Goal: Information Seeking & Learning: Find specific page/section

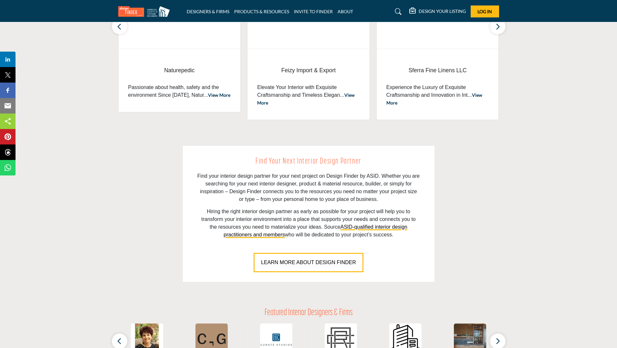
scroll to position [97, 0]
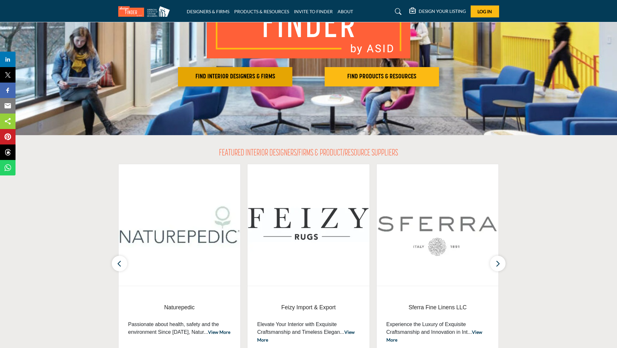
click at [262, 76] on h2 "FIND INTERIOR DESIGNERS & FIRMS" at bounding box center [235, 77] width 110 height 8
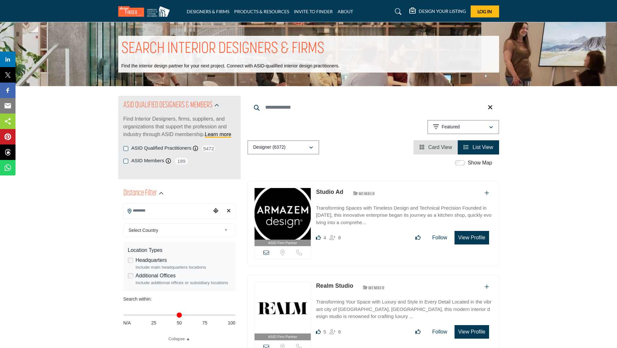
click at [170, 214] on input "Search Location" at bounding box center [167, 211] width 87 height 13
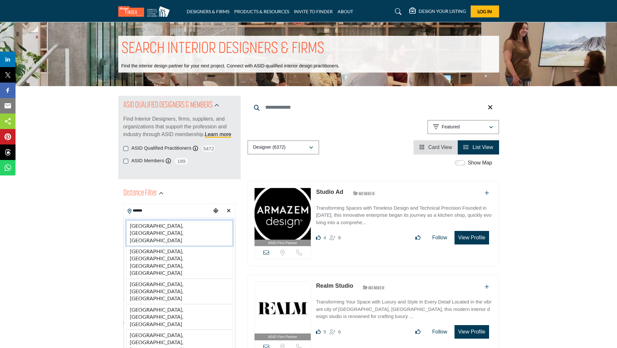
click at [170, 225] on li "Pittsburgh, PA, USA" at bounding box center [179, 234] width 106 height 26
type input "**********"
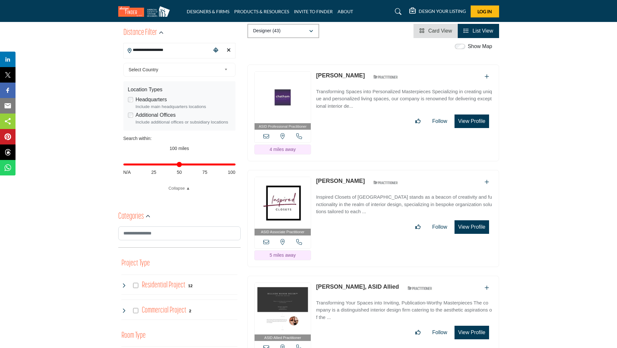
scroll to position [161, 0]
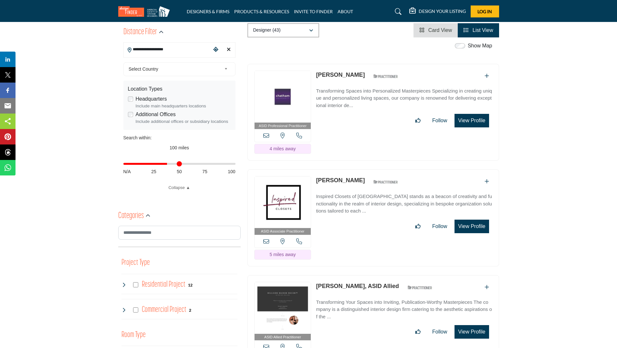
drag, startPoint x: 232, startPoint y: 165, endPoint x: 168, endPoint y: 169, distance: 64.7
click at [168, 165] on input "Distance in miles" at bounding box center [179, 163] width 112 height 1
drag, startPoint x: 168, startPoint y: 163, endPoint x: 179, endPoint y: 164, distance: 11.4
type input "**"
click at [179, 164] on input "Distance in miles" at bounding box center [179, 163] width 112 height 1
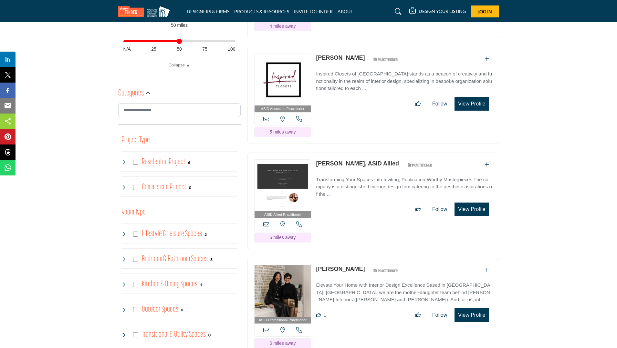
scroll to position [323, 0]
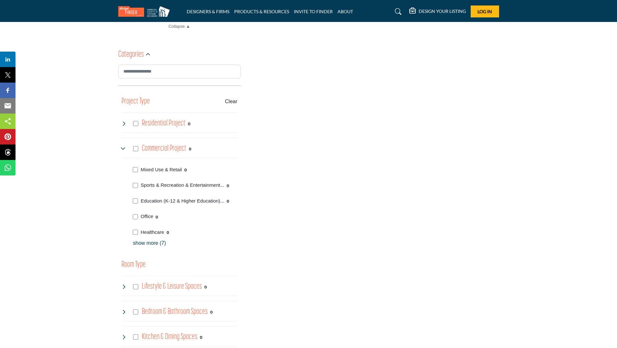
click at [151, 242] on p "show more (7)" at bounding box center [185, 244] width 104 height 8
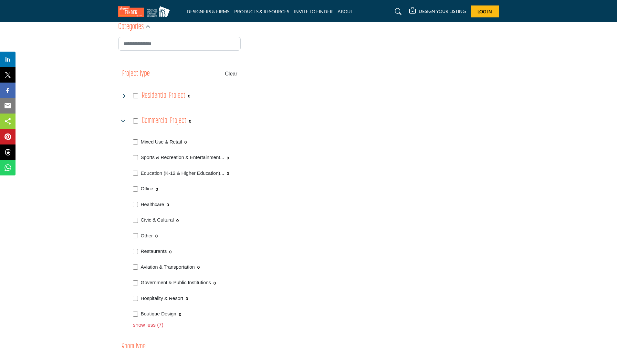
scroll to position [355, 0]
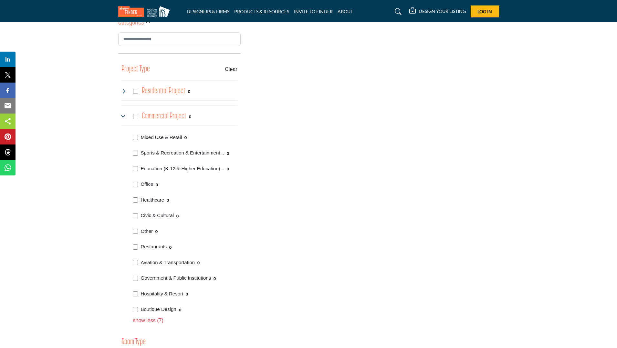
click at [122, 115] on icon at bounding box center [123, 116] width 5 height 5
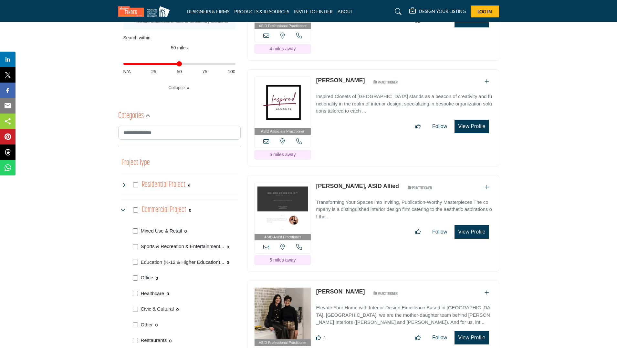
scroll to position [323, 0]
